Goal: Information Seeking & Learning: Learn about a topic

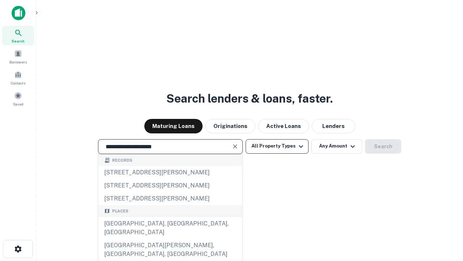
click at [170, 239] on div "[GEOGRAPHIC_DATA], [GEOGRAPHIC_DATA], [GEOGRAPHIC_DATA]" at bounding box center [170, 228] width 144 height 22
click at [277, 146] on button "All Property Types" at bounding box center [277, 146] width 63 height 14
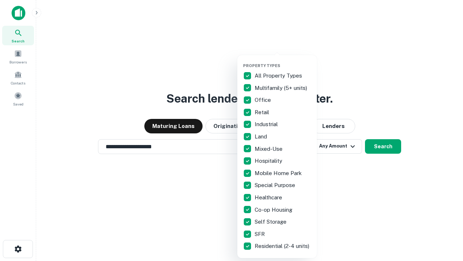
type input "**********"
click at [283, 61] on button "button" at bounding box center [283, 61] width 80 height 0
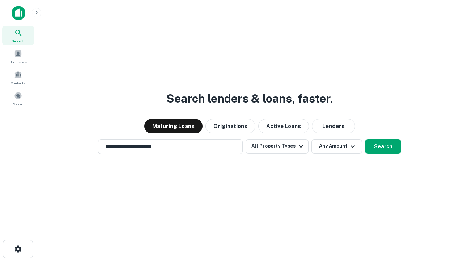
scroll to position [4, 87]
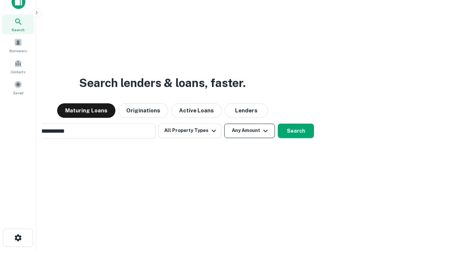
click at [224, 123] on button "Any Amount" at bounding box center [249, 130] width 51 height 14
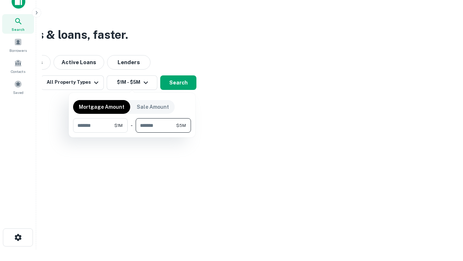
type input "*******"
click at [132, 133] on button "button" at bounding box center [132, 133] width 118 height 0
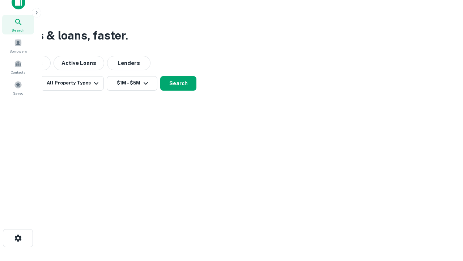
scroll to position [4, 134]
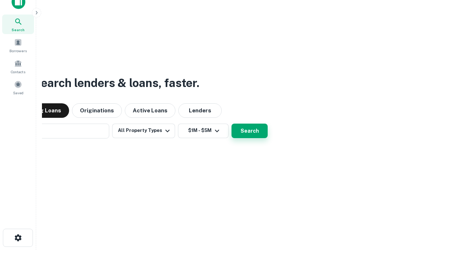
click at [232, 123] on button "Search" at bounding box center [250, 130] width 36 height 14
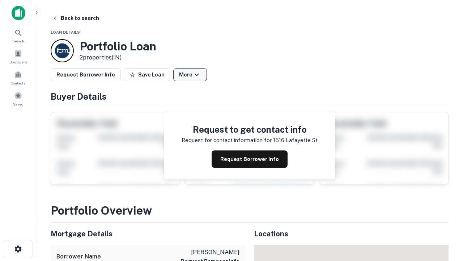
click at [190, 75] on button "More" at bounding box center [190, 74] width 34 height 13
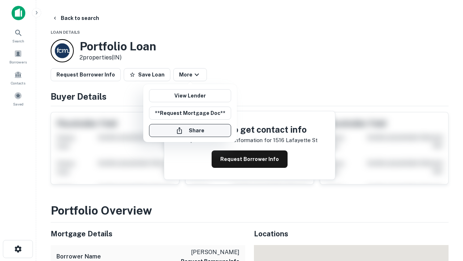
click at [190, 130] on button "Share" at bounding box center [190, 130] width 82 height 13
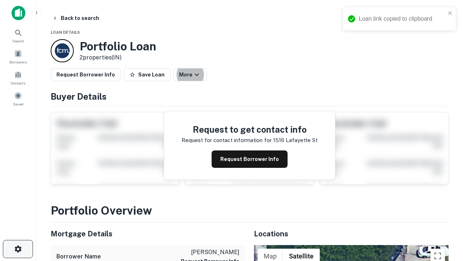
click at [18, 249] on icon "button" at bounding box center [18, 248] width 9 height 9
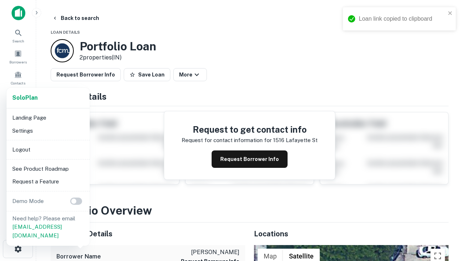
click at [48, 149] on li "Logout" at bounding box center [47, 149] width 77 height 13
